Goal: Task Accomplishment & Management: Use online tool/utility

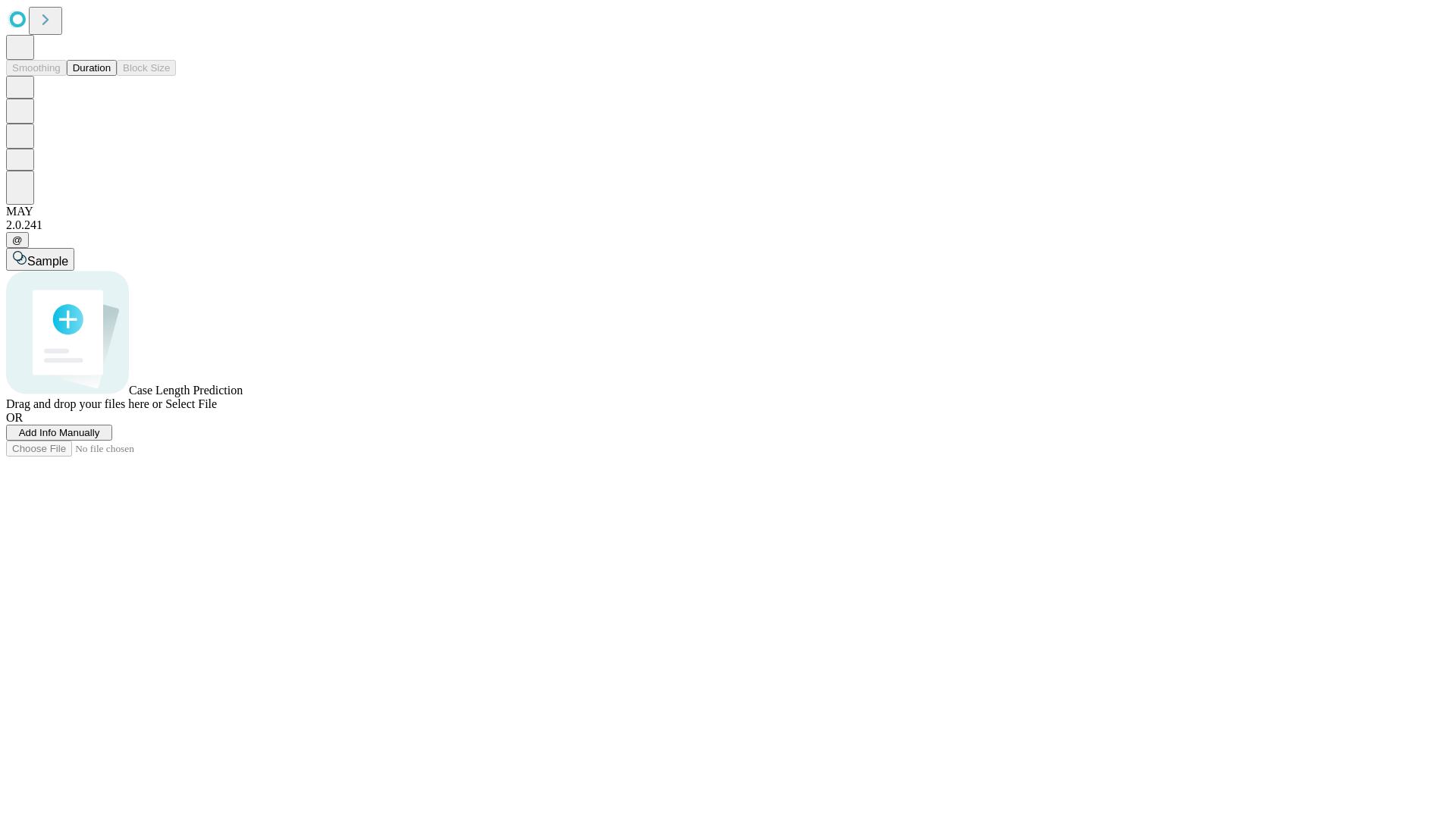
click at [111, 76] on button "Duration" at bounding box center [91, 68] width 50 height 16
click at [217, 411] on span "Select File" at bounding box center [191, 404] width 52 height 13
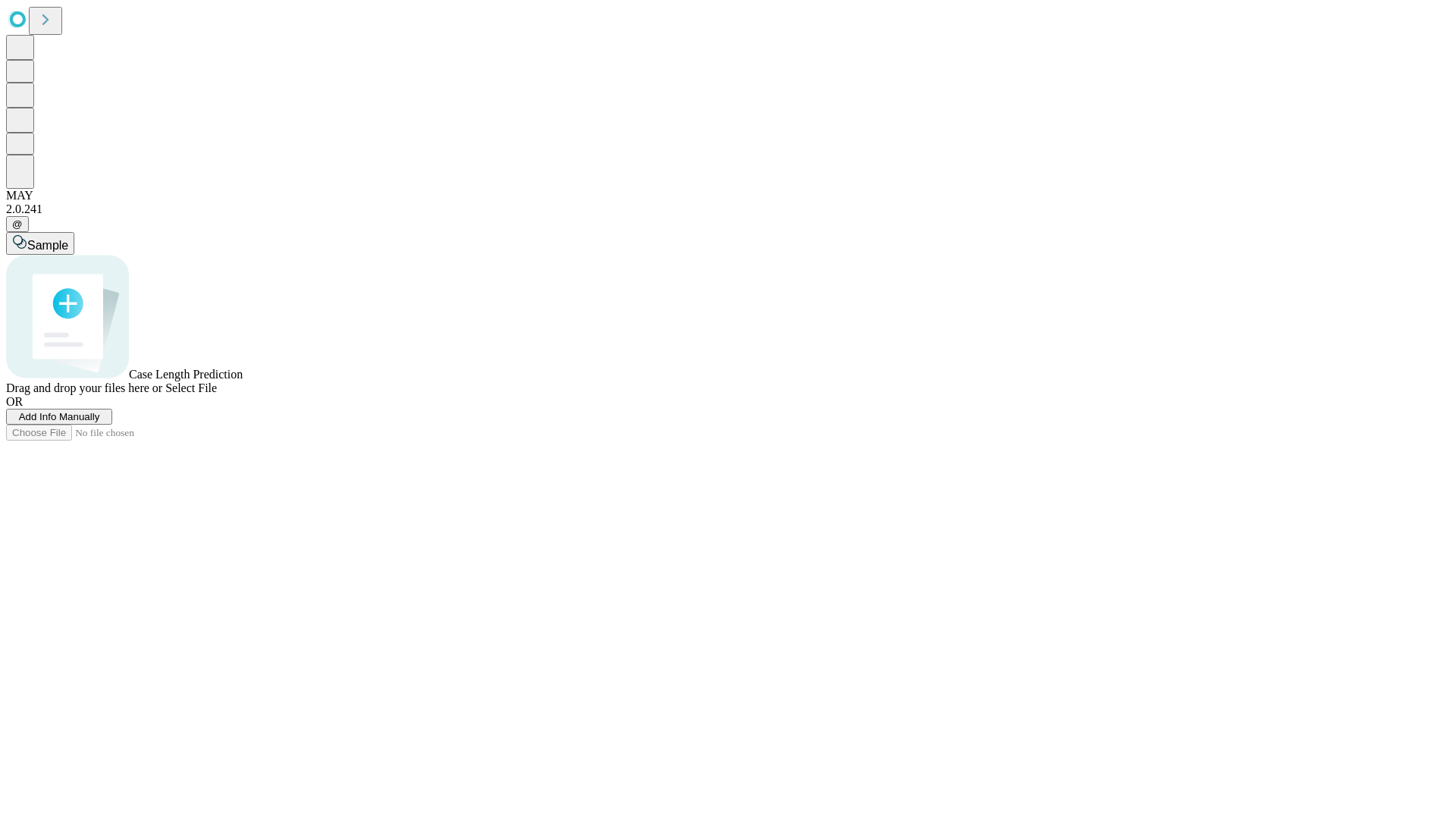
click at [217, 395] on span "Select File" at bounding box center [191, 388] width 52 height 13
